Goal: Find specific page/section: Find specific page/section

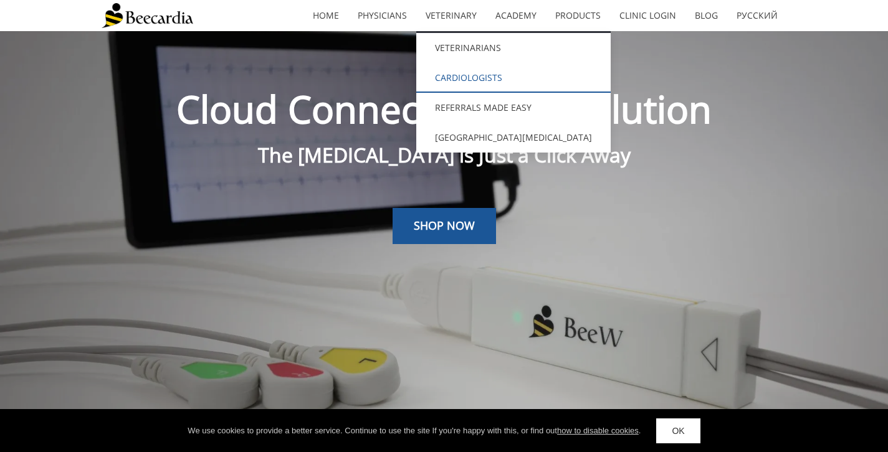
click at [466, 74] on link "Cardiologists" at bounding box center [513, 78] width 194 height 30
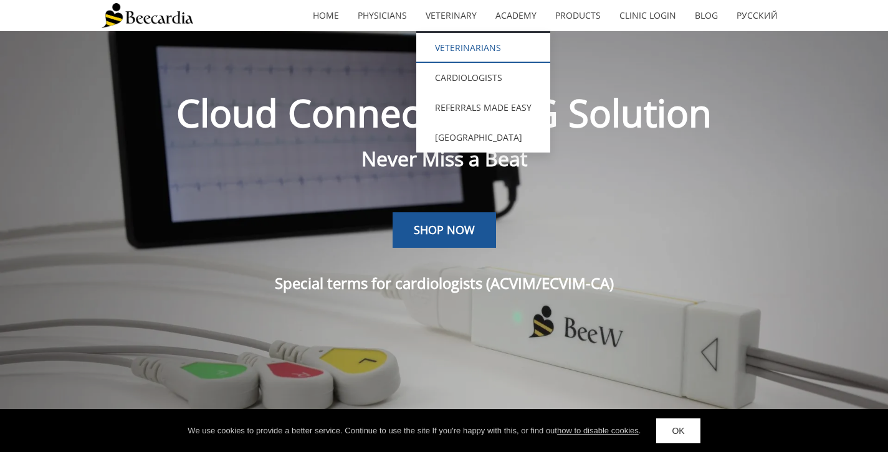
click at [466, 47] on link "Veterinarians" at bounding box center [483, 48] width 134 height 30
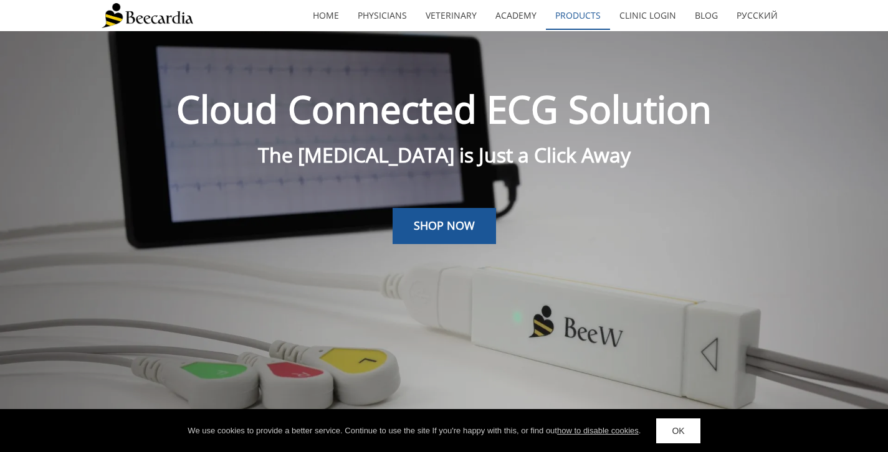
click at [585, 15] on link "Products" at bounding box center [578, 15] width 64 height 29
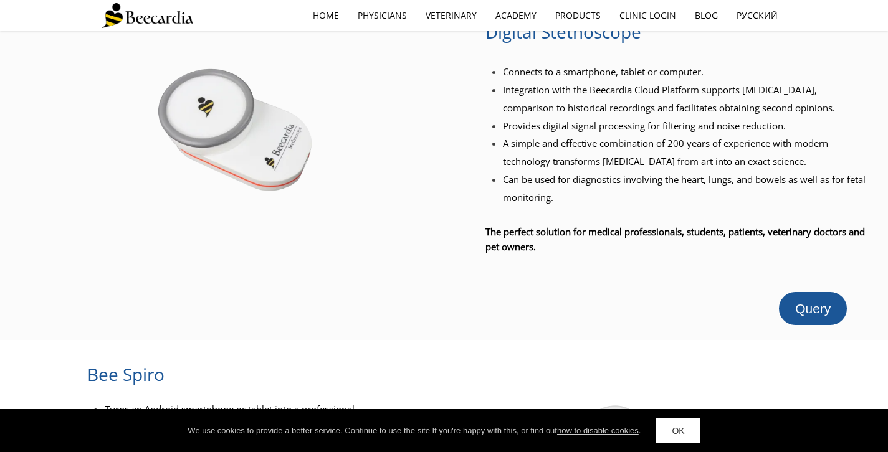
scroll to position [732, 0]
